Goal: Information Seeking & Learning: Learn about a topic

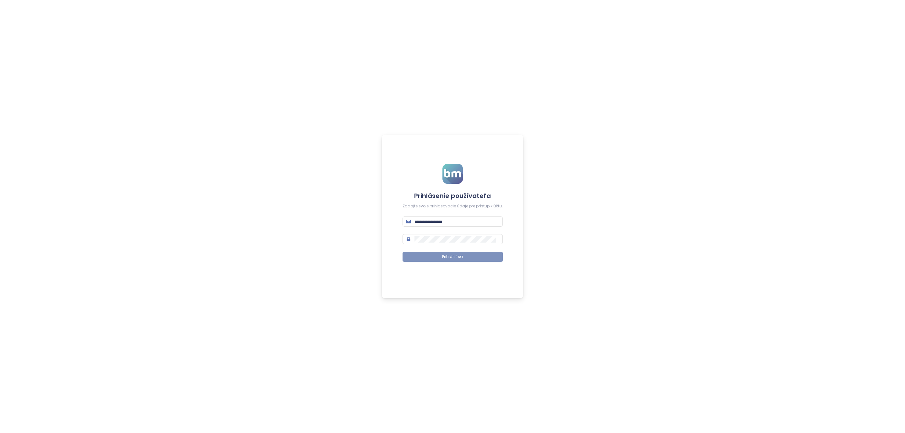
type input "**********"
click at [432, 252] on button "Prihlásiť sa" at bounding box center [453, 257] width 100 height 10
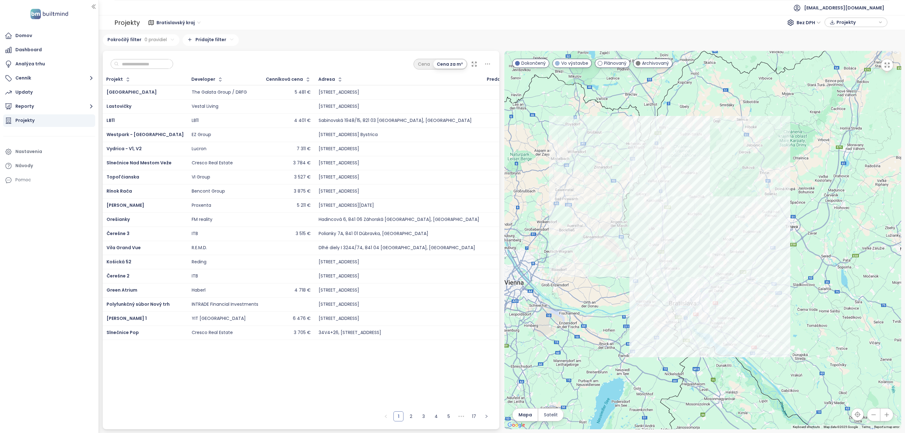
click at [21, 332] on div "Domov Dashboard Analýza trhu Cenník Updaty Reporty Projekty Nastavenia Návody P…" at bounding box center [49, 216] width 98 height 433
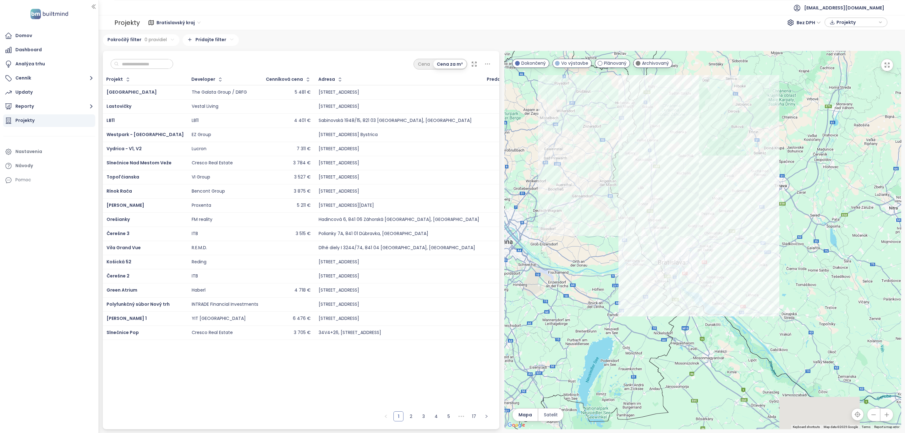
drag, startPoint x: 624, startPoint y: 285, endPoint x: 613, endPoint y: 241, distance: 45.1
click at [613, 241] on div at bounding box center [702, 240] width 397 height 378
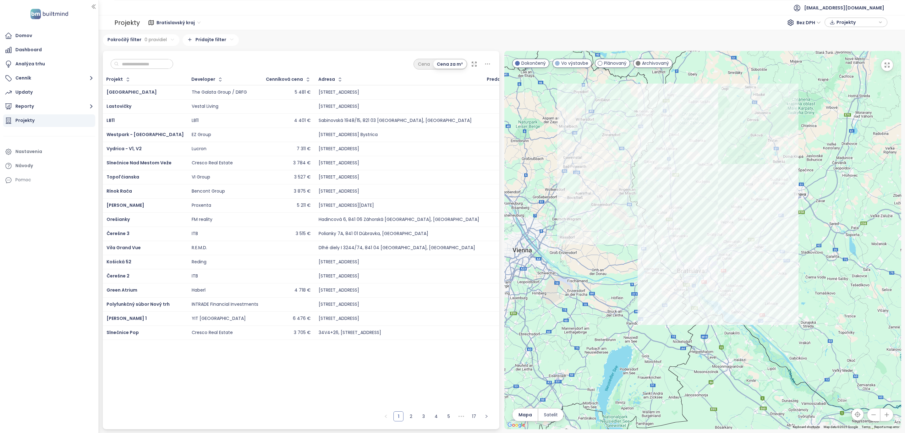
drag, startPoint x: 612, startPoint y: 241, endPoint x: 635, endPoint y: 251, distance: 24.6
click at [635, 251] on div at bounding box center [702, 240] width 397 height 378
click at [303, 84] on button "button" at bounding box center [307, 79] width 8 height 10
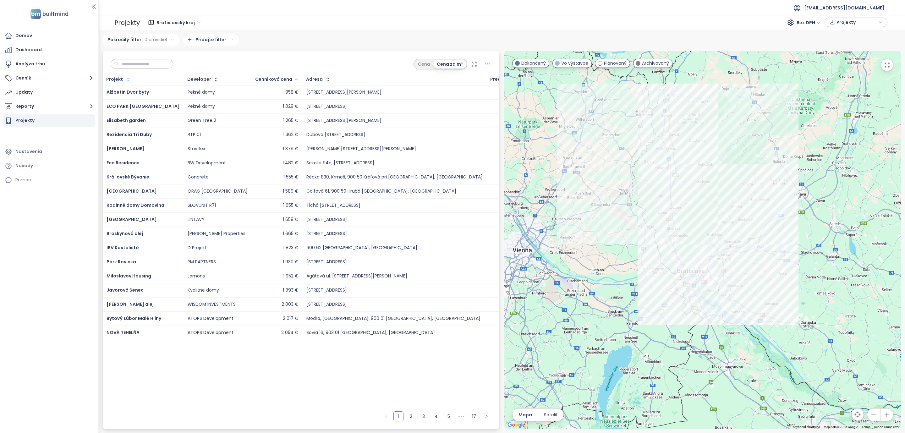
click at [125, 81] on icon "button" at bounding box center [128, 79] width 6 height 6
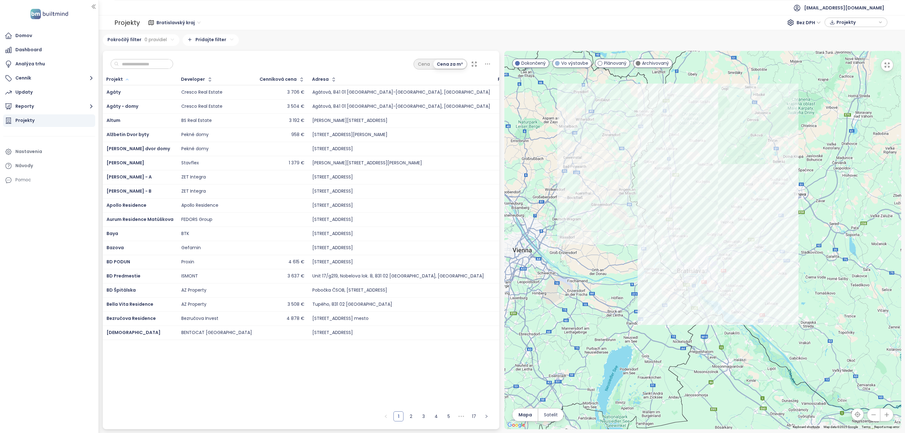
click at [130, 64] on input "text" at bounding box center [144, 63] width 51 height 9
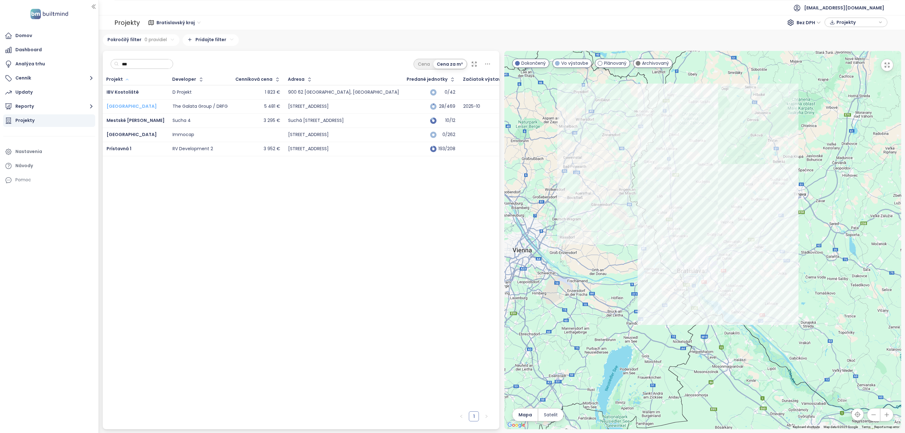
click at [117, 106] on span "[GEOGRAPHIC_DATA]" at bounding box center [132, 106] width 50 height 6
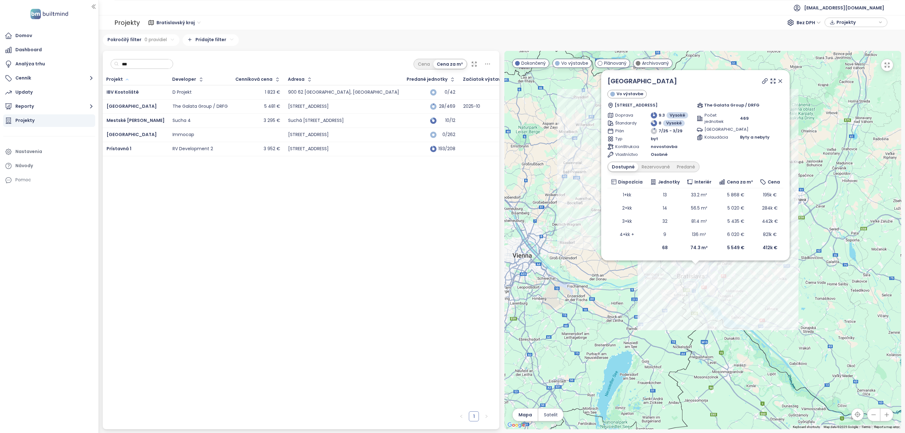
drag, startPoint x: 141, startPoint y: 65, endPoint x: 69, endPoint y: 57, distance: 72.1
click at [69, 57] on section "Domov Dashboard Analýza trhu Cenník Updaty Reporty Projekty Nastavenia Návody P…" at bounding box center [452, 216] width 905 height 433
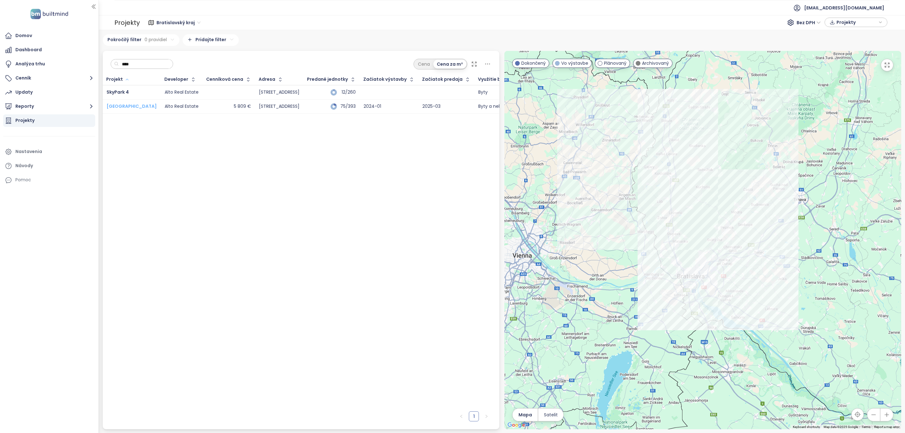
type input "****"
click at [123, 106] on span "SkyPark Tower" at bounding box center [132, 106] width 50 height 6
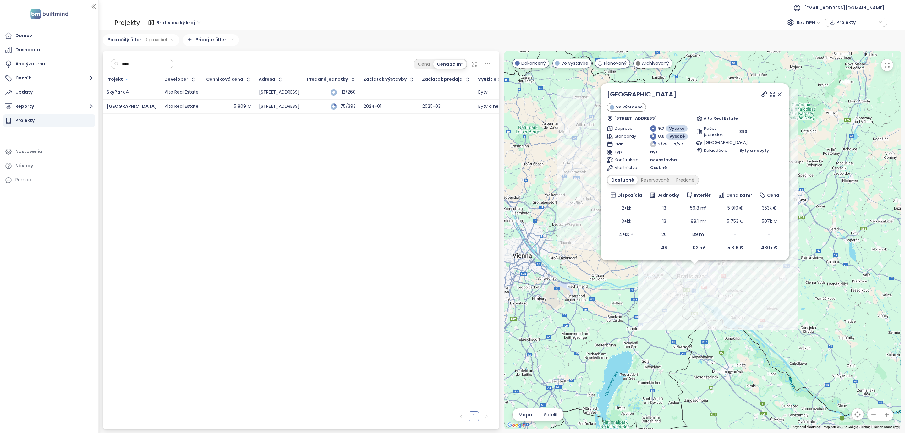
click at [781, 94] on icon at bounding box center [779, 94] width 6 height 6
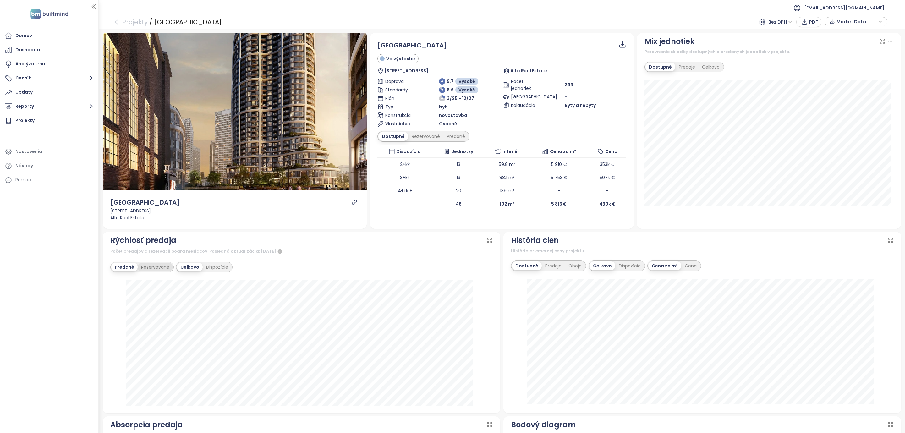
click at [152, 271] on div "Rezervované" at bounding box center [155, 267] width 35 height 9
click at [126, 266] on div "Predané" at bounding box center [123, 267] width 25 height 9
click at [38, 377] on div "Domov Dashboard Analýza trhu Cenník Updaty Reporty Projekty Nastavenia Návody P…" at bounding box center [49, 216] width 98 height 433
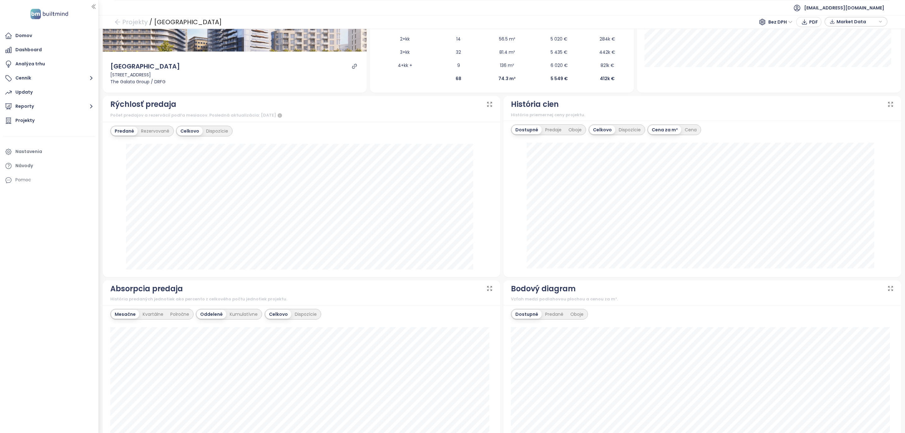
scroll to position [141, 0]
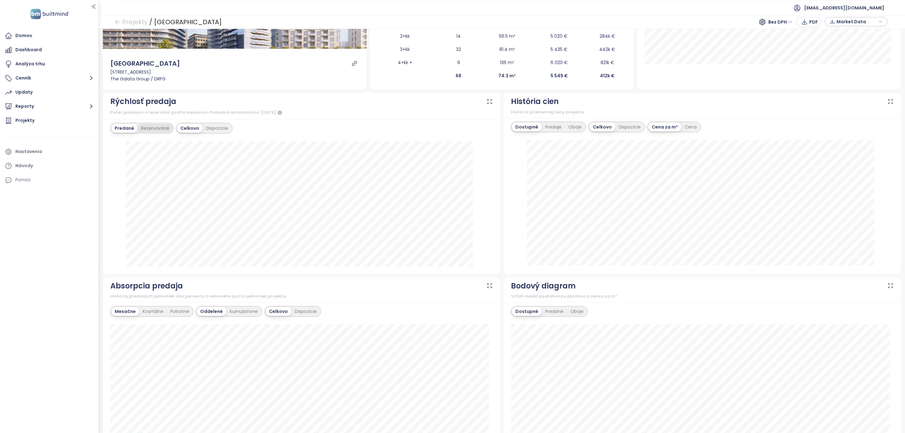
click at [164, 128] on div "Rezervované" at bounding box center [155, 128] width 35 height 9
click at [113, 130] on div "Predané" at bounding box center [123, 128] width 25 height 9
click at [148, 129] on div "Rezervované" at bounding box center [155, 128] width 35 height 9
